Goal: Transaction & Acquisition: Purchase product/service

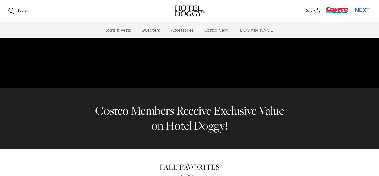
scroll to position [21, 0]
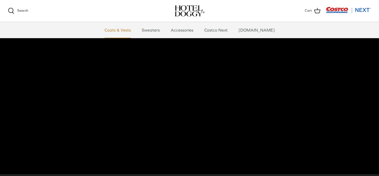
click at [126, 30] on link "Coats & Vests" at bounding box center [118, 30] width 36 height 16
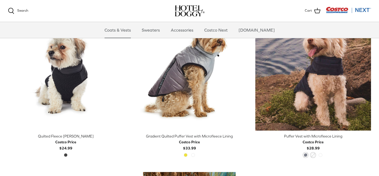
scroll to position [718, 0]
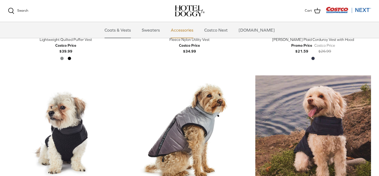
click at [193, 30] on link "Accessories" at bounding box center [182, 30] width 32 height 16
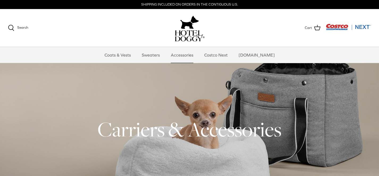
click at [368, 26] on img "Costco Next" at bounding box center [348, 27] width 45 height 7
